Goal: Task Accomplishment & Management: Manage account settings

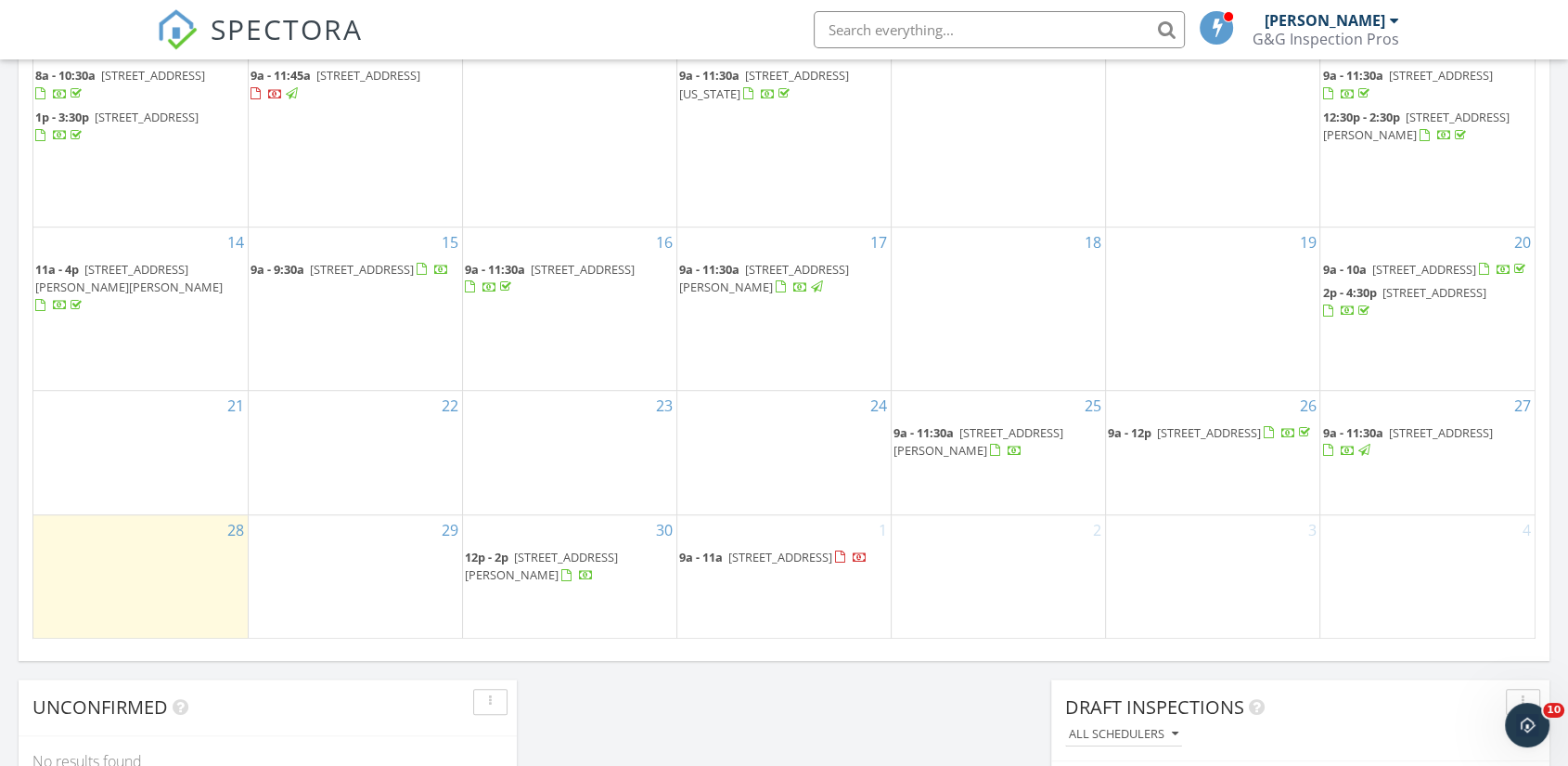
scroll to position [1721, 1601]
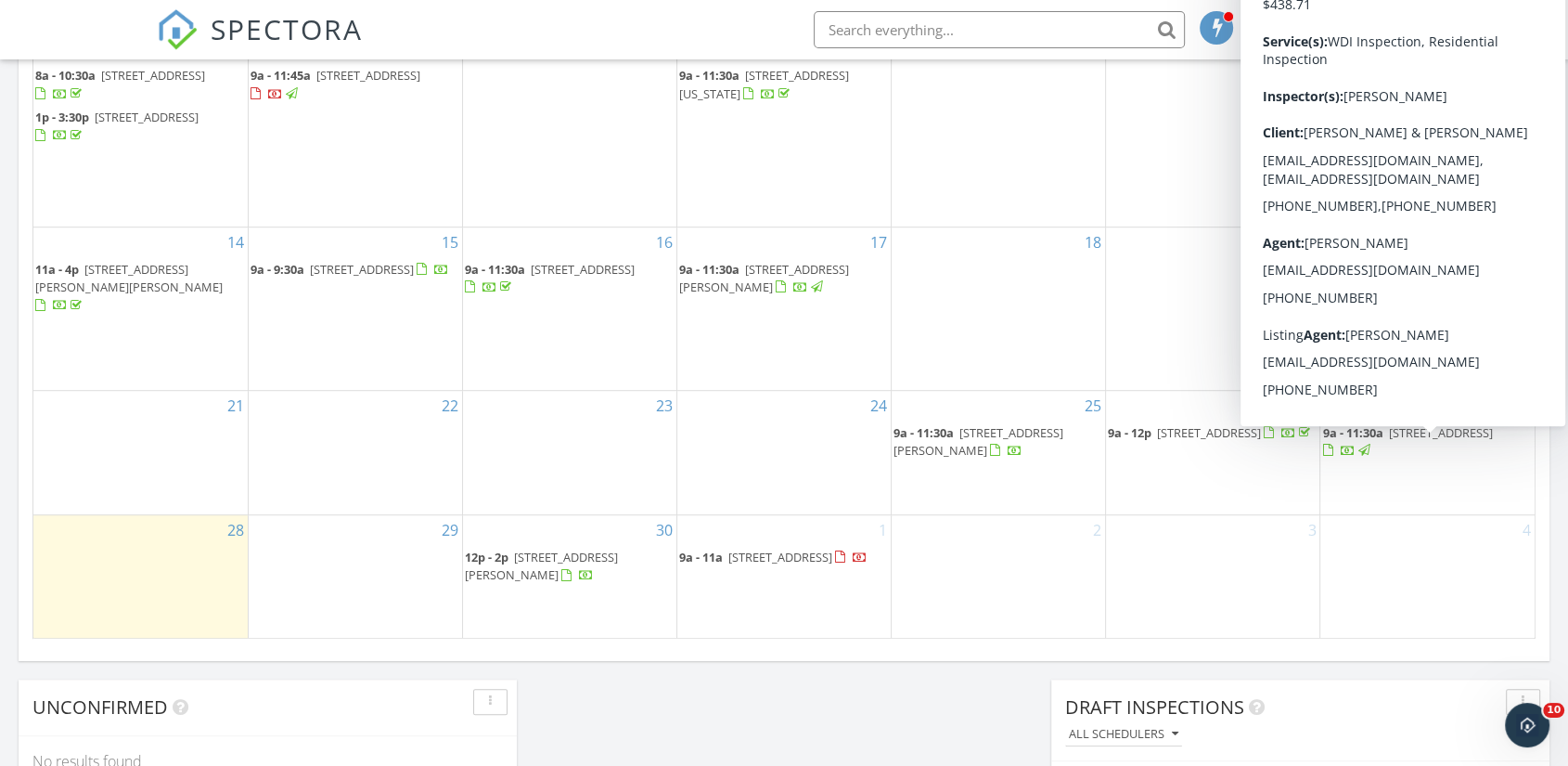
click at [1466, 441] on span "[STREET_ADDRESS]" at bounding box center [1440, 432] width 104 height 17
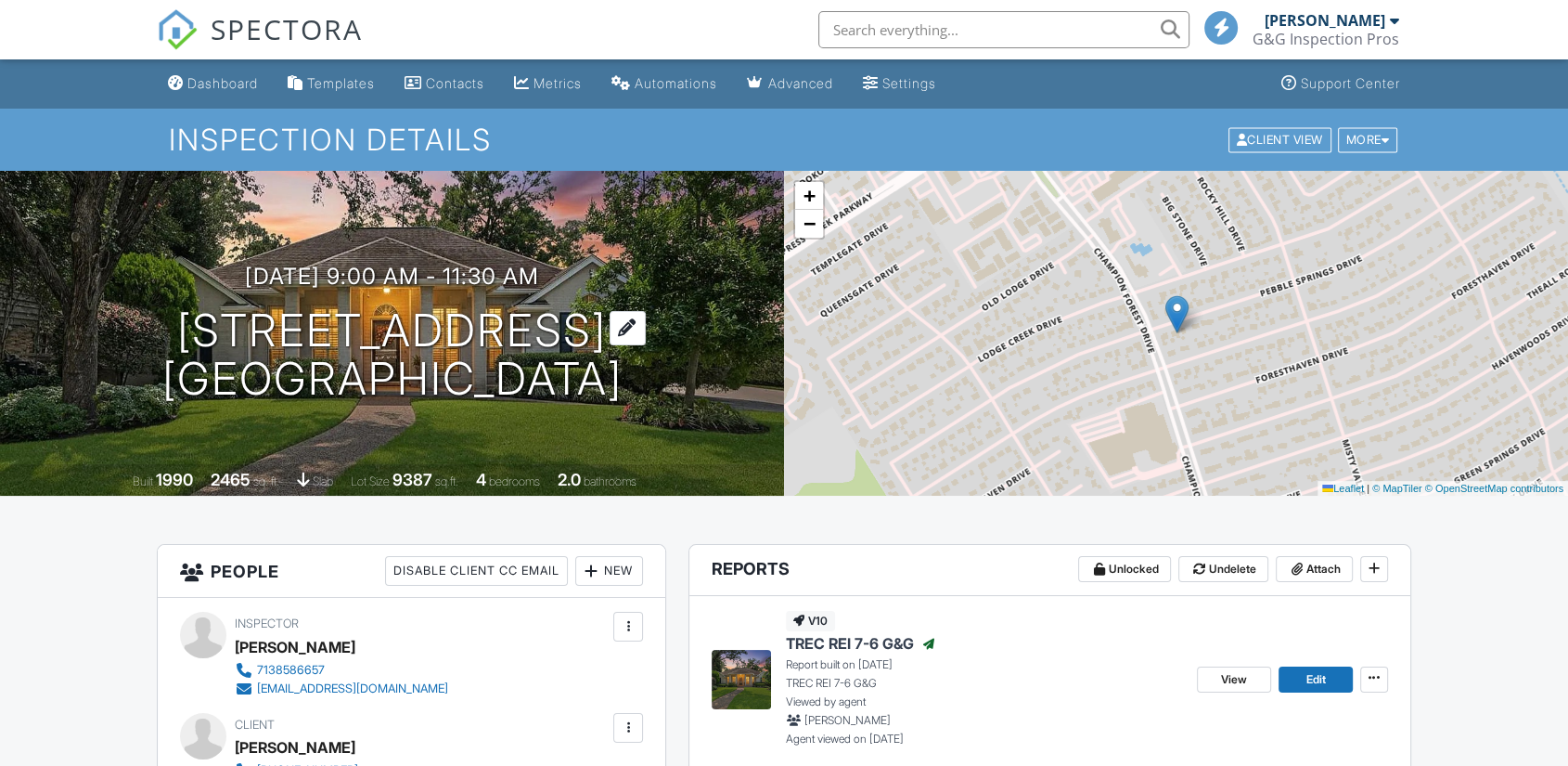
click at [195, 331] on h1 "[STREET_ADDRESS] [GEOGRAPHIC_DATA], [GEOGRAPHIC_DATA]" at bounding box center [392, 356] width 461 height 98
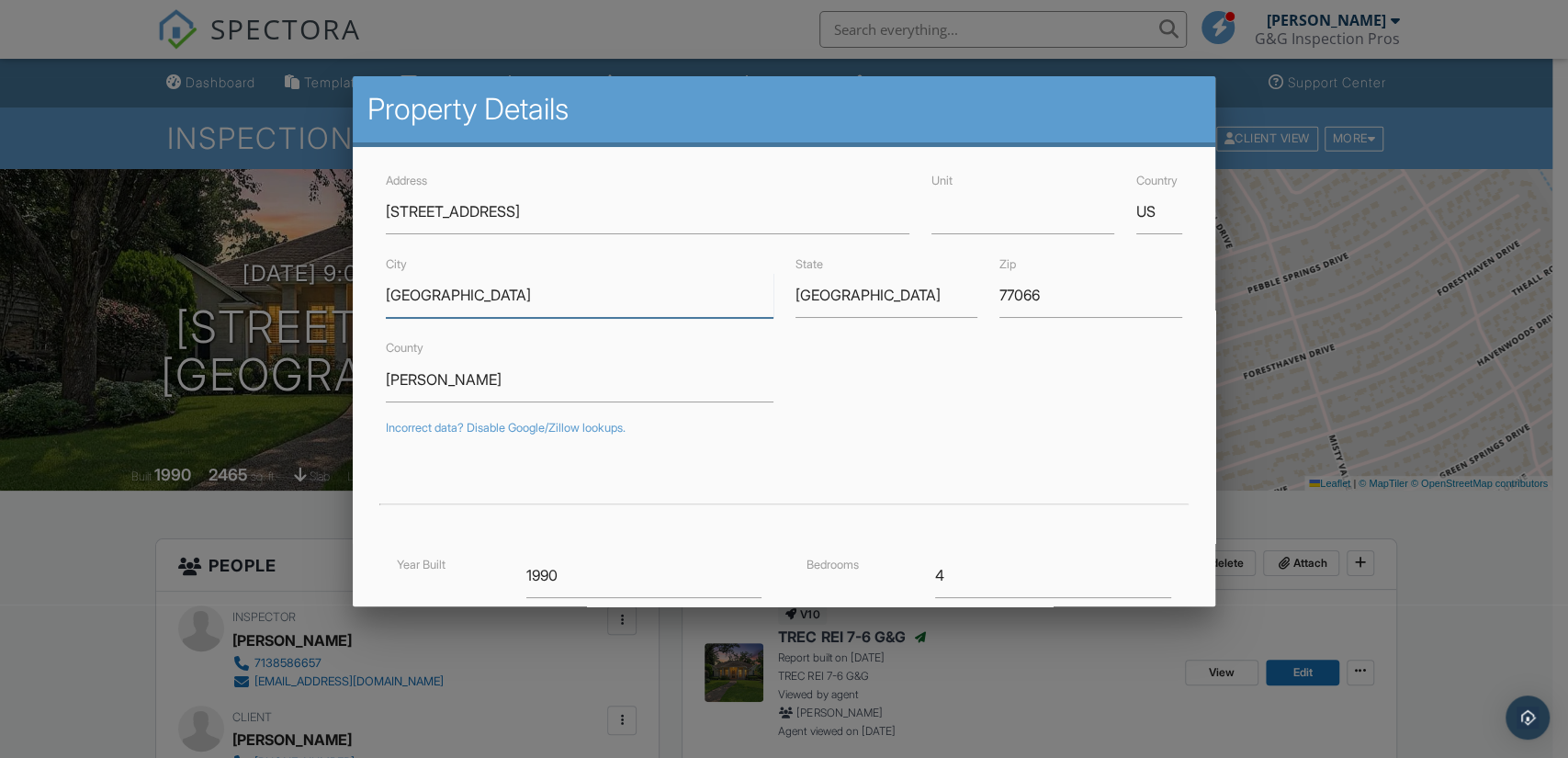
click at [434, 294] on input "[GEOGRAPHIC_DATA]" at bounding box center [579, 295] width 387 height 45
click at [1010, 299] on input "77066" at bounding box center [1091, 295] width 183 height 45
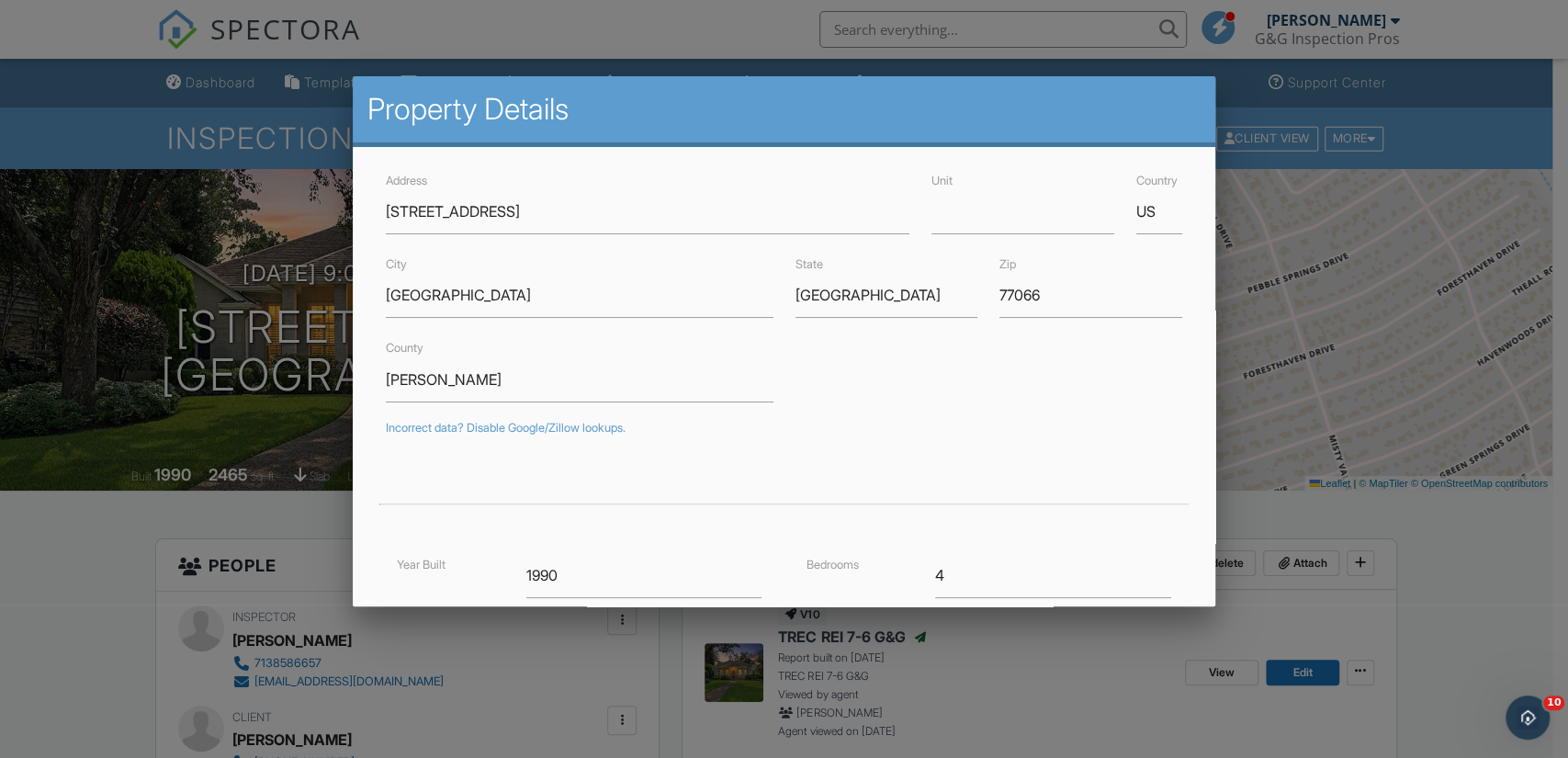
drag, startPoint x: 109, startPoint y: 632, endPoint x: 164, endPoint y: 613, distance: 58.2
click at [109, 632] on div at bounding box center [784, 382] width 1568 height 947
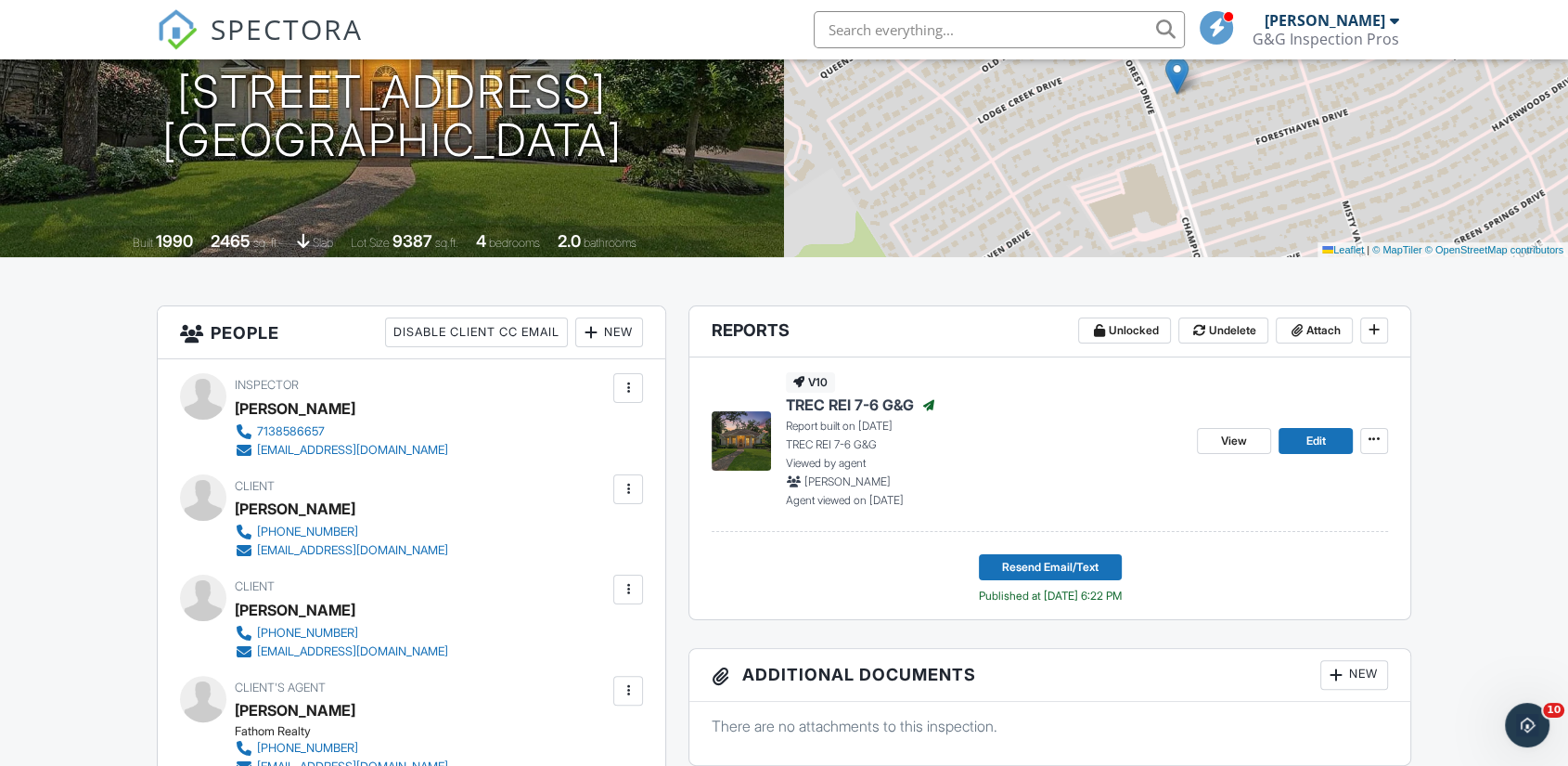
scroll to position [239, 0]
click at [292, 500] on div "[PERSON_NAME]" at bounding box center [295, 507] width 121 height 27
copy div "[PERSON_NAME]"
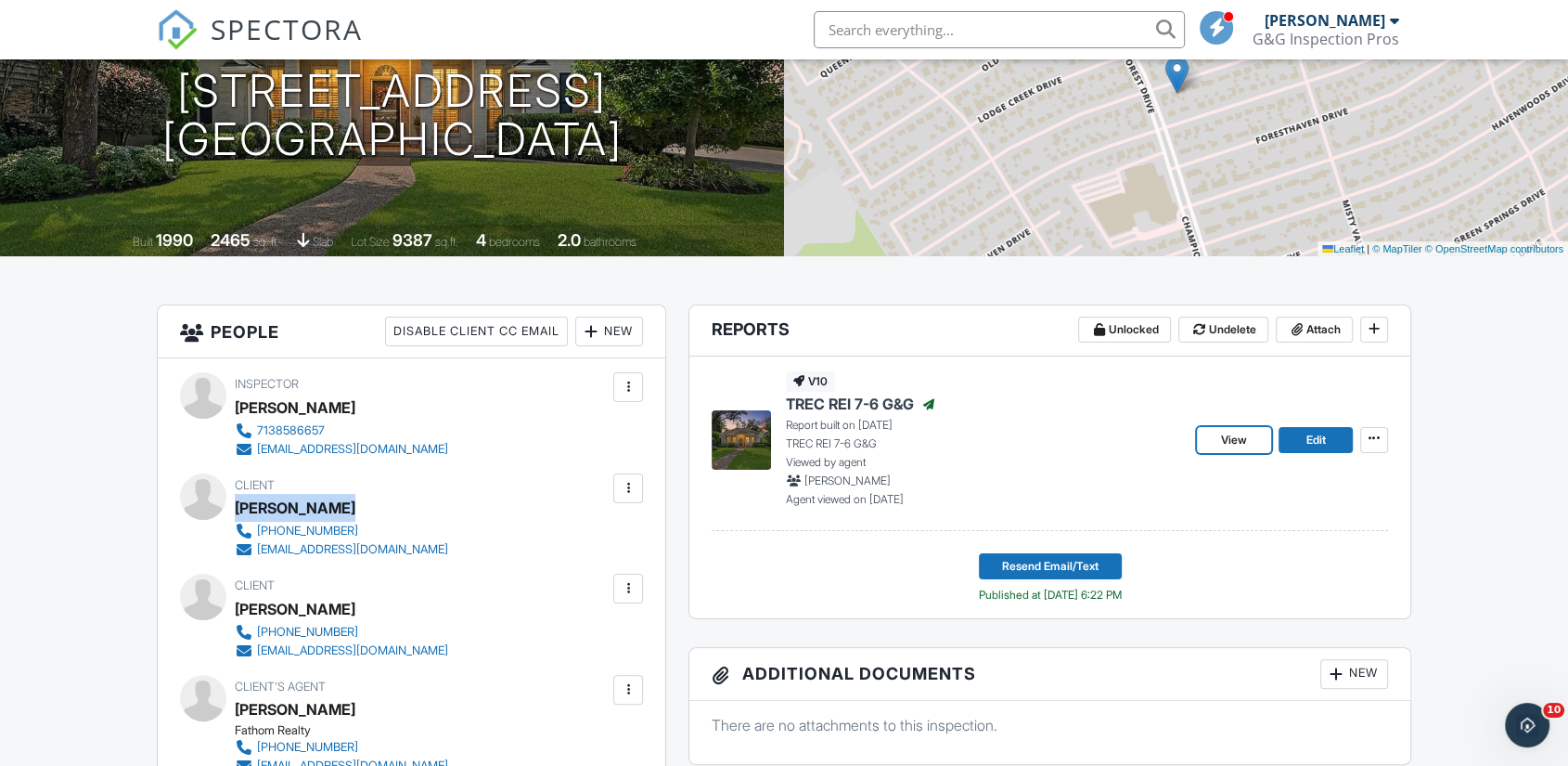
drag, startPoint x: 1245, startPoint y: 448, endPoint x: 1071, endPoint y: 530, distance: 192.4
click at [1245, 448] on link "View" at bounding box center [1234, 439] width 75 height 26
